Goal: Task Accomplishment & Management: Use online tool/utility

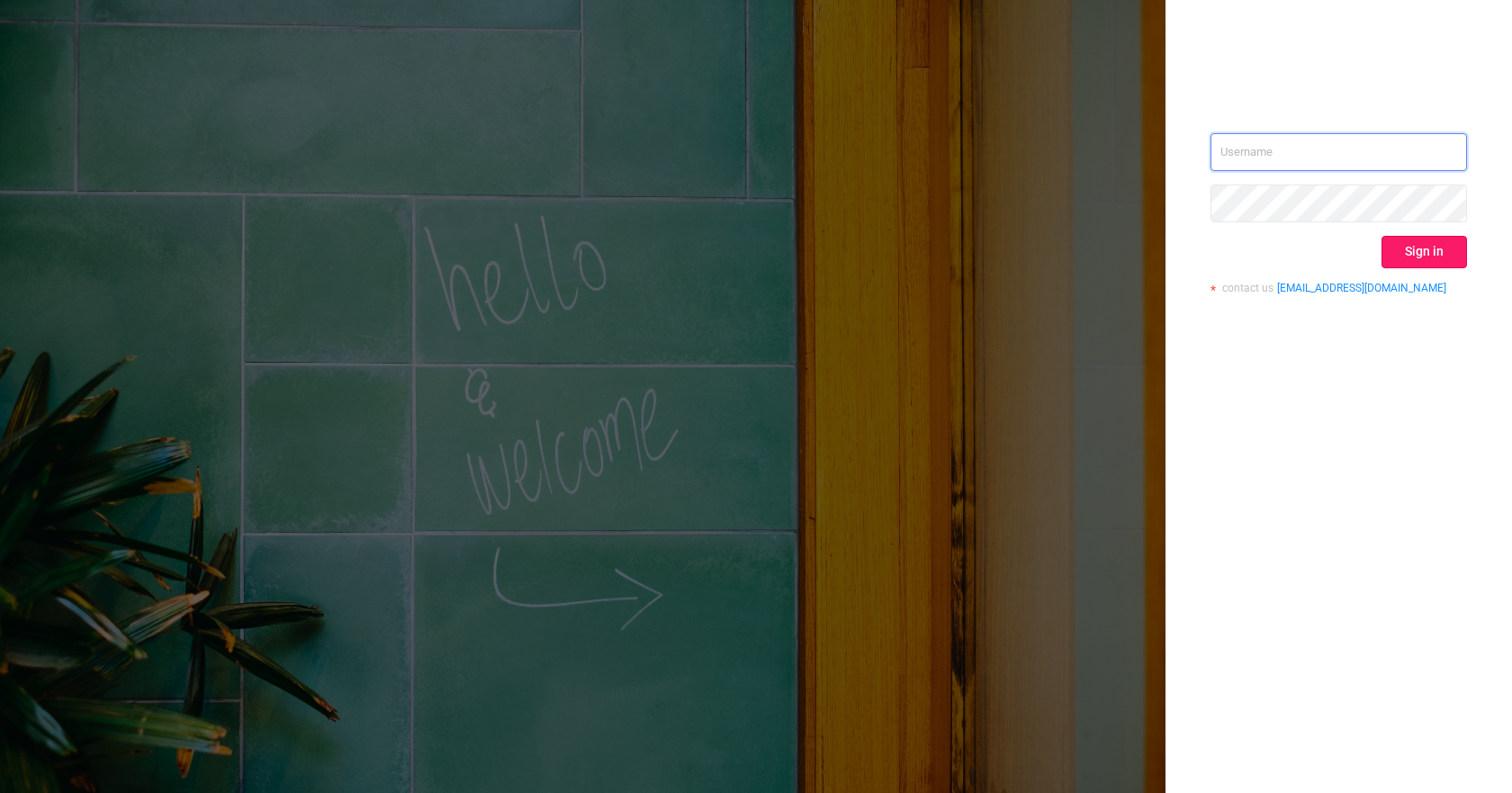
type input "[PERSON_NAME][EMAIL_ADDRESS][DOMAIN_NAME]"
click at [1397, 259] on button "Sign in" at bounding box center [1424, 252] width 86 height 33
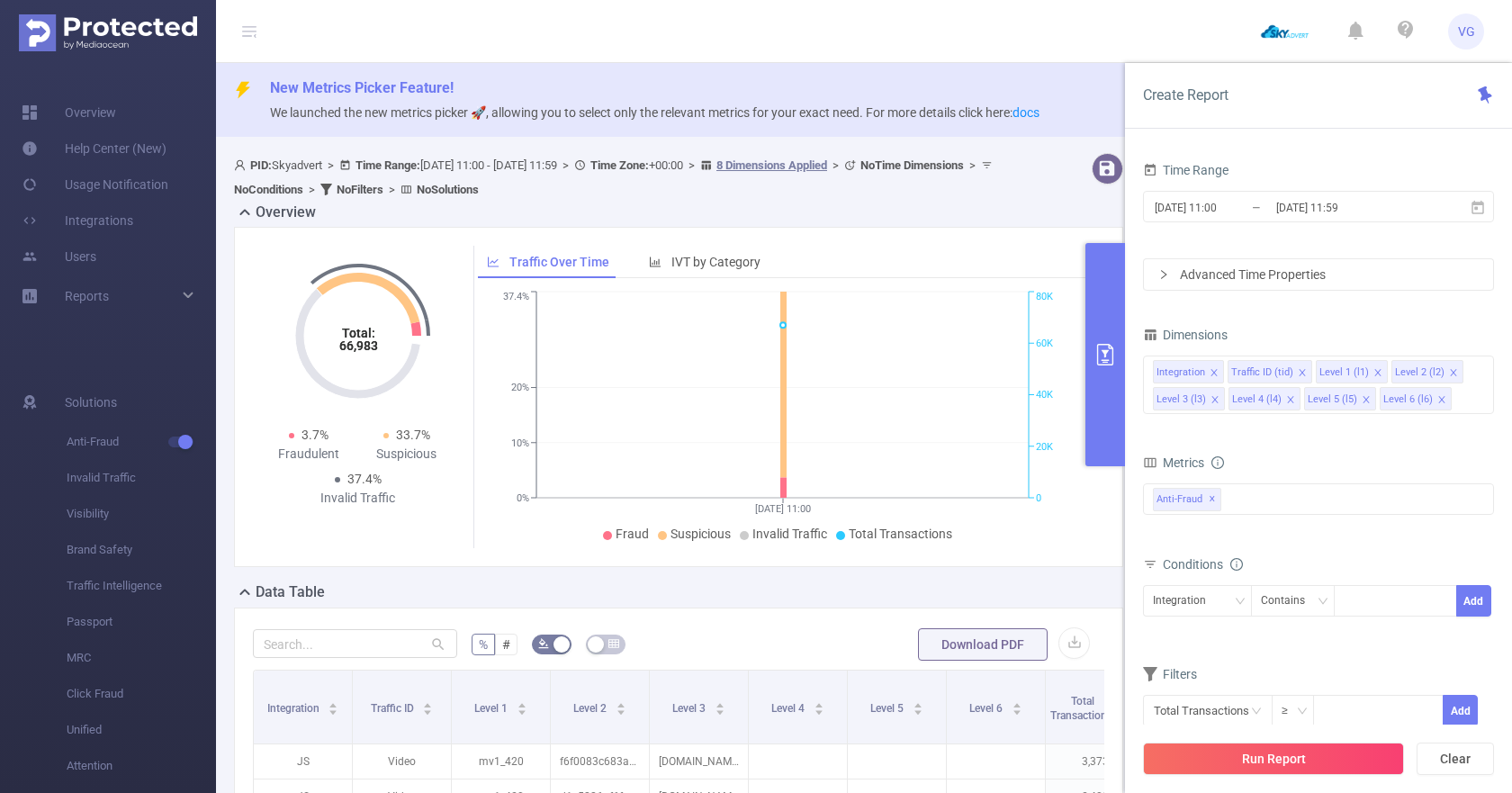
click at [1247, 205] on input "[DATE] 11:00" at bounding box center [1226, 207] width 146 height 24
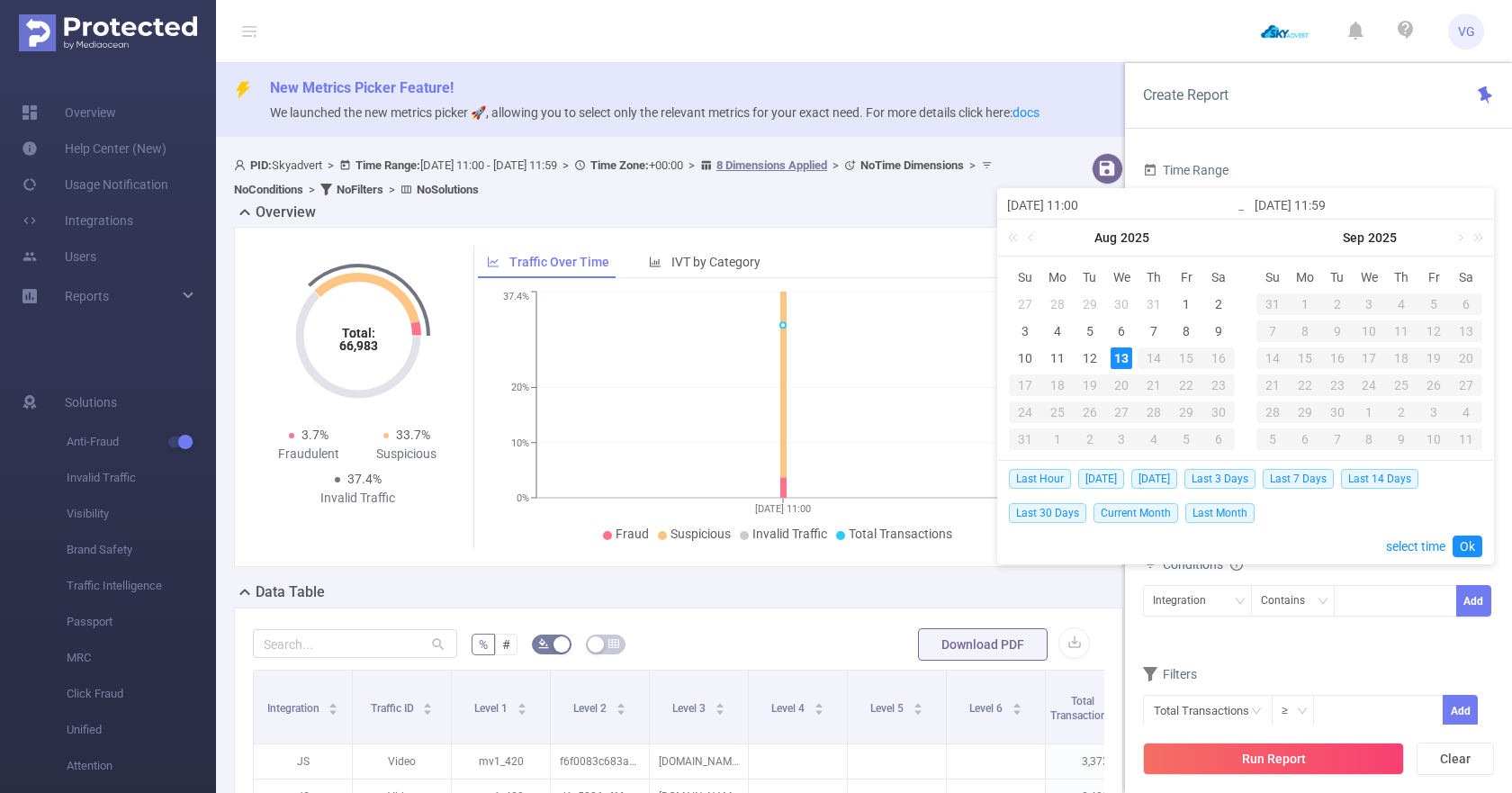
click at [1114, 357] on div "13" at bounding box center [1121, 357] width 21 height 21
click at [1093, 474] on span "[DATE]" at bounding box center [1101, 479] width 46 height 20
type input "[DATE] 00:00"
type input "[DATE] 23:59"
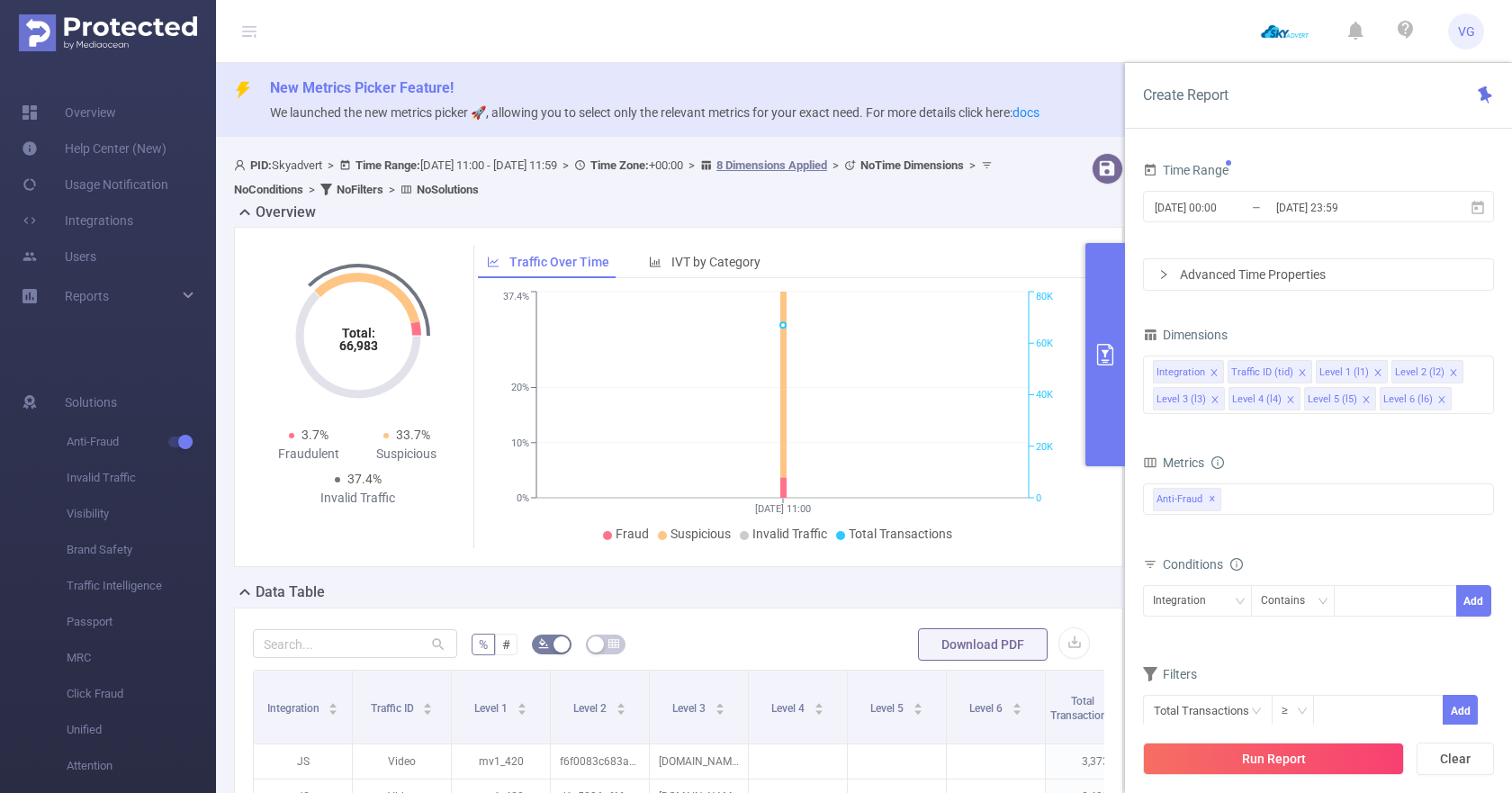
click at [1227, 288] on div "Advanced Time Properties" at bounding box center [1319, 274] width 349 height 31
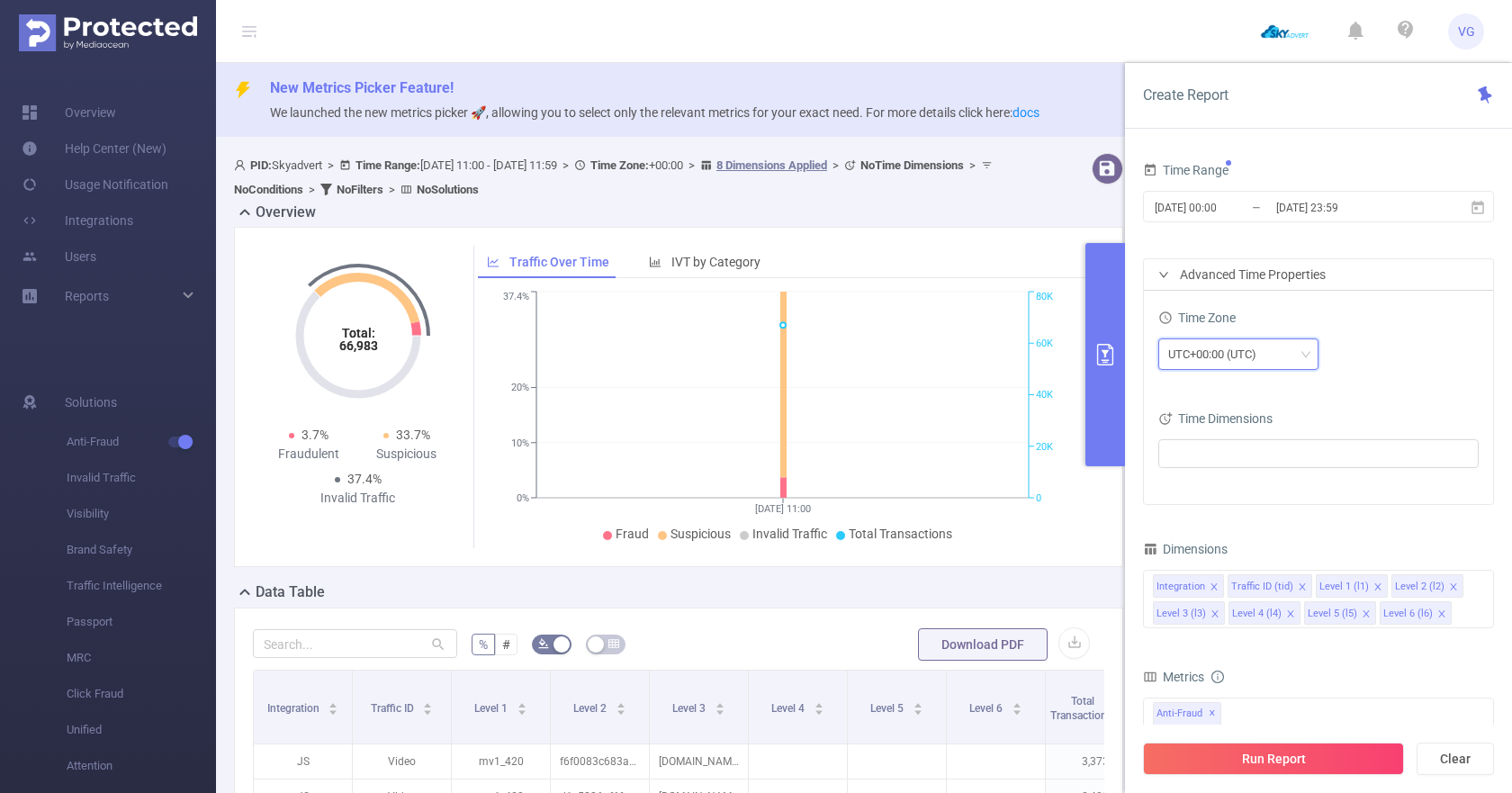
click at [1198, 356] on div "UTC+00:00 (UTC)" at bounding box center [1219, 355] width 101 height 30
click at [1213, 423] on li "UTC+03:00" at bounding box center [1239, 432] width 160 height 29
click at [1450, 584] on icon "icon: close" at bounding box center [1453, 586] width 7 height 7
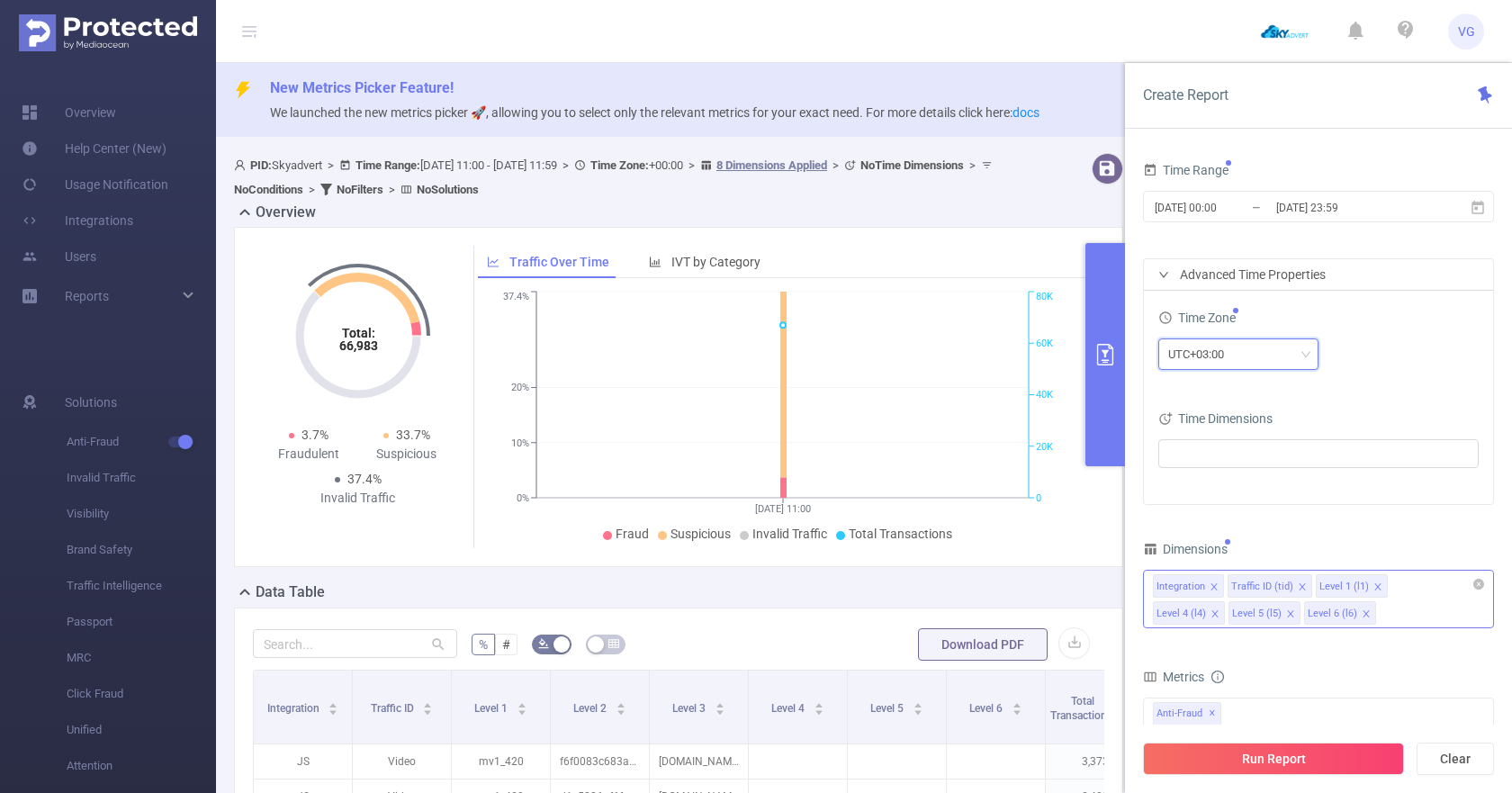
click at [1218, 610] on icon "icon: close" at bounding box center [1214, 613] width 7 height 7
click at [1446, 584] on div "Integration Traffic ID (tid) Level 1 (l1) Level 5 (l5) Level 6 (l6)" at bounding box center [1318, 586] width 331 height 30
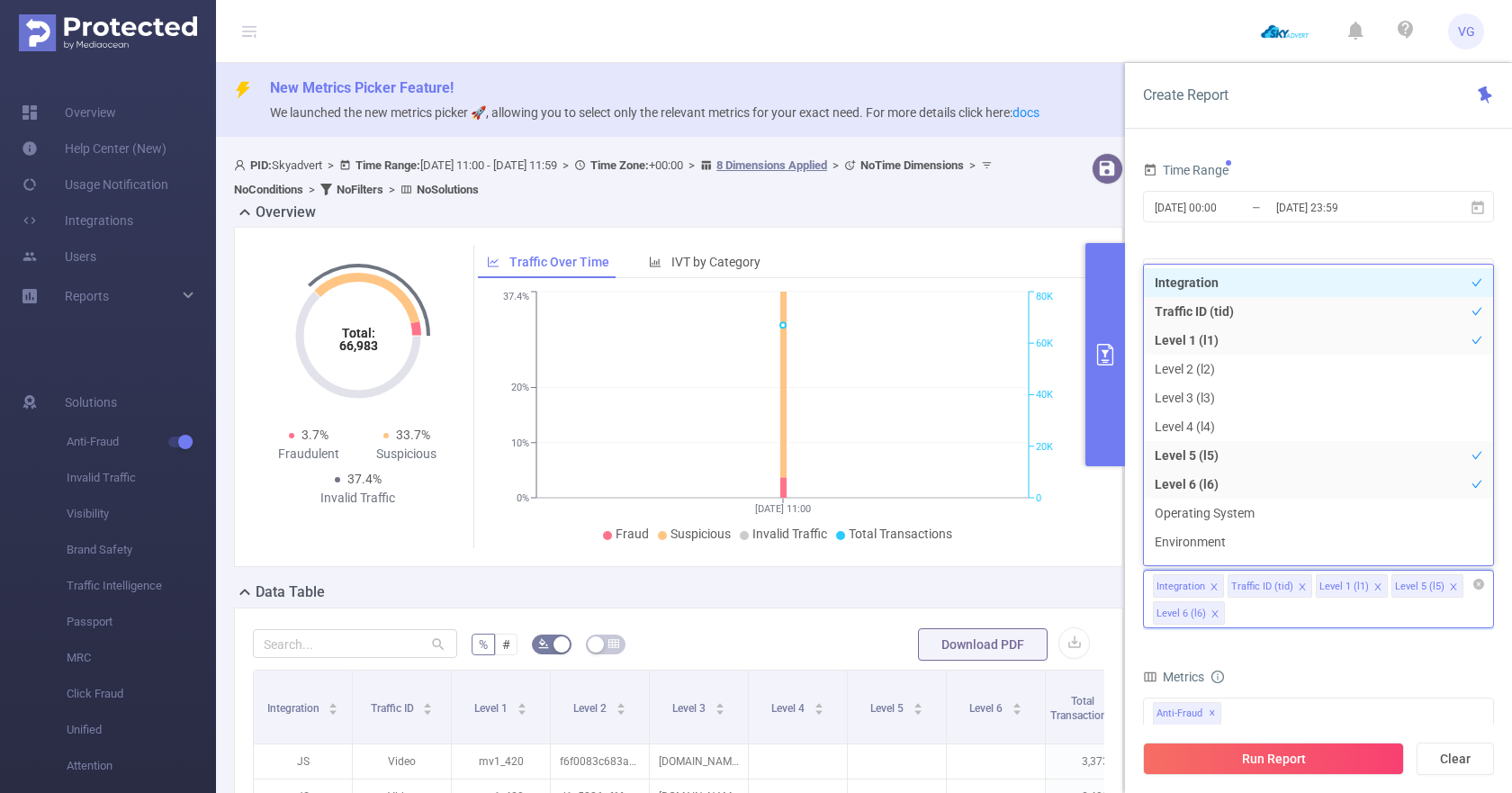
click at [1450, 584] on icon "icon: close" at bounding box center [1453, 586] width 7 height 7
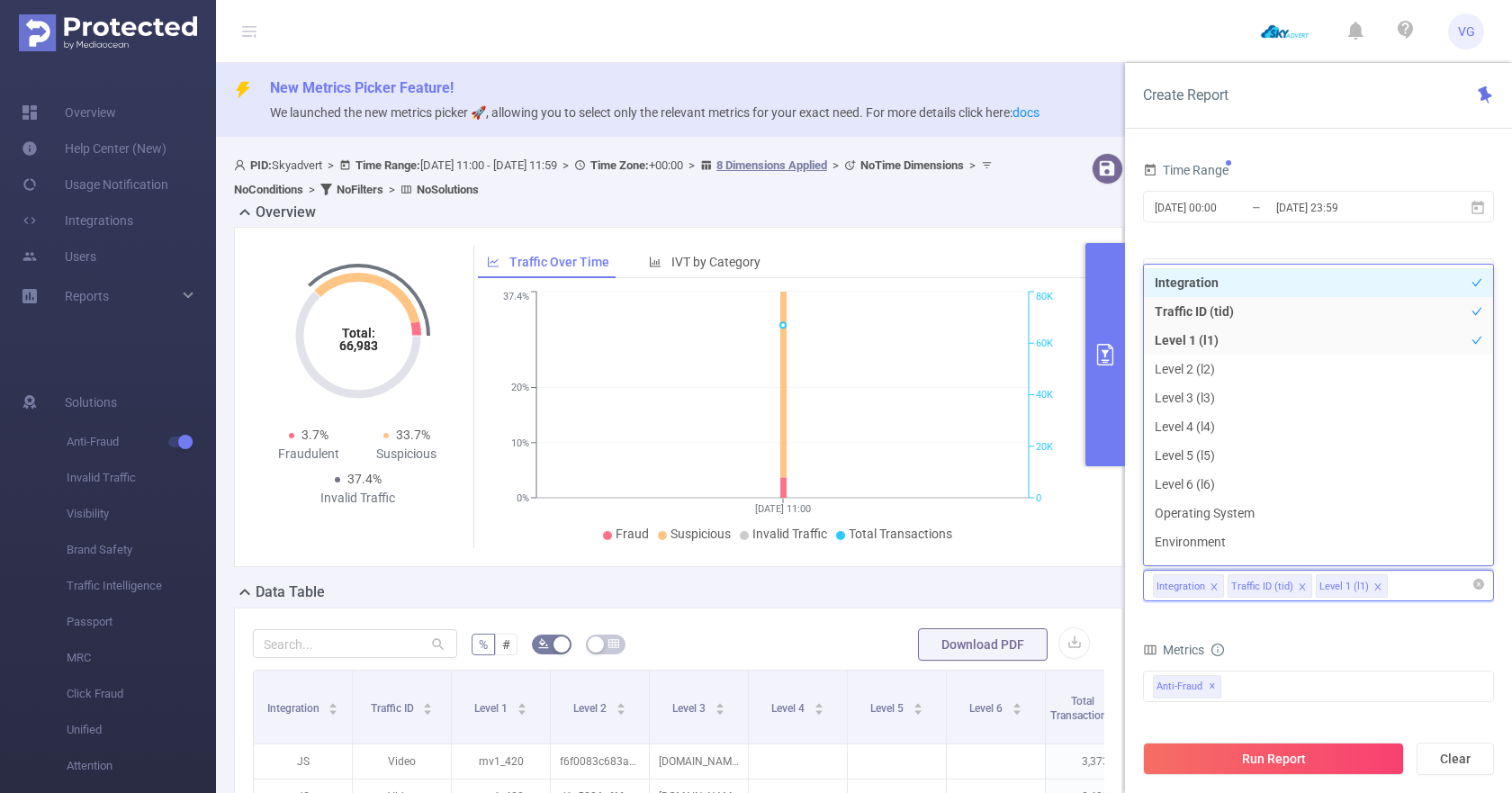
click at [1374, 593] on span at bounding box center [1379, 587] width 9 height 20
click at [1287, 751] on button "Run Report" at bounding box center [1274, 758] width 261 height 33
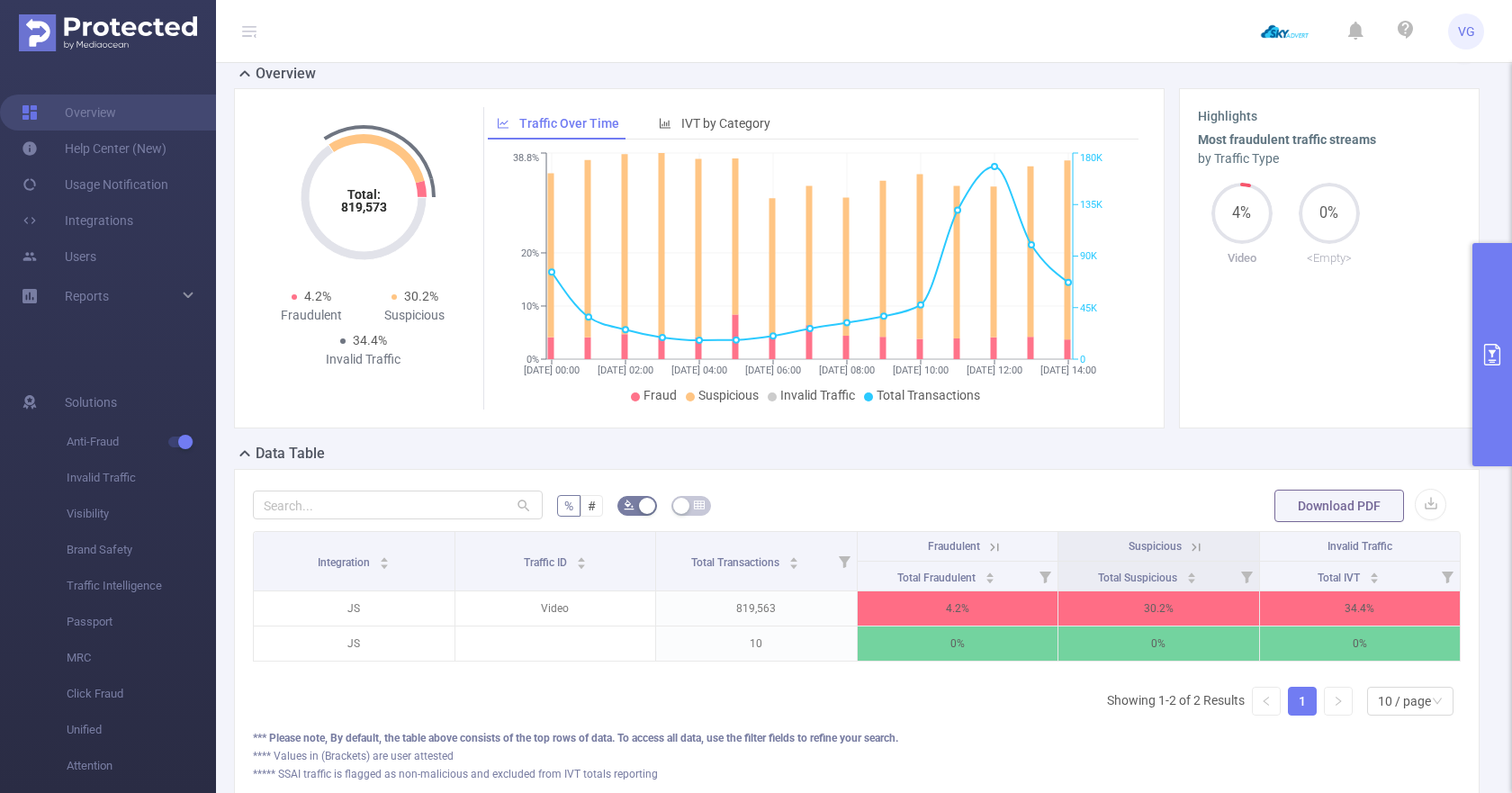
scroll to position [121, 0]
